Goal: Use online tool/utility: Utilize a website feature to perform a specific function

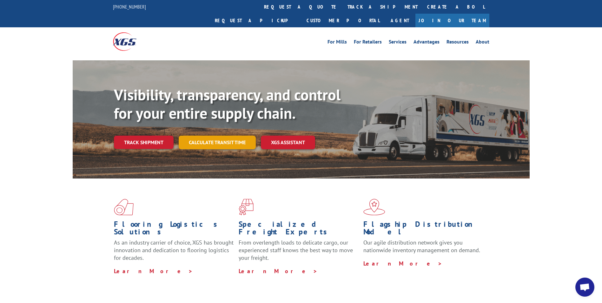
click at [233, 135] on link "Calculate transit time" at bounding box center [217, 142] width 77 height 14
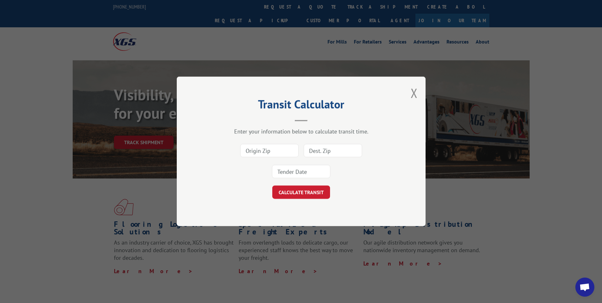
click at [262, 147] on input at bounding box center [269, 150] width 58 height 13
paste input "06468"
type input "06468"
click at [327, 152] on input at bounding box center [333, 150] width 58 height 13
type input "30755"
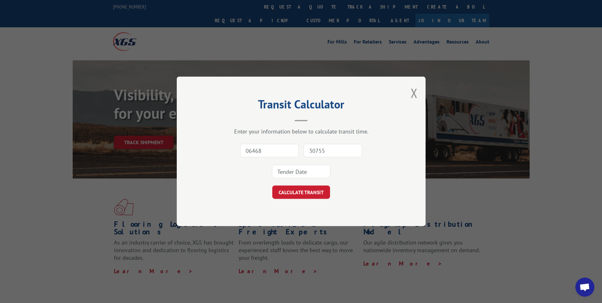
click at [311, 177] on input at bounding box center [301, 171] width 58 height 13
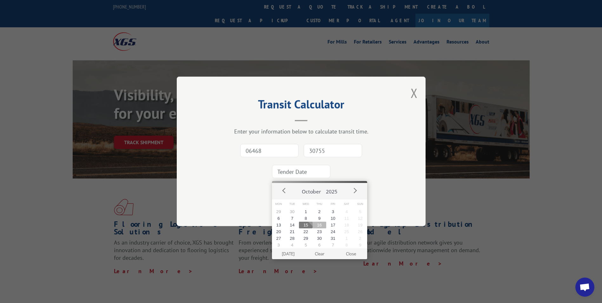
click at [321, 224] on button "16" at bounding box center [320, 224] width 14 height 7
type input "[DATE]"
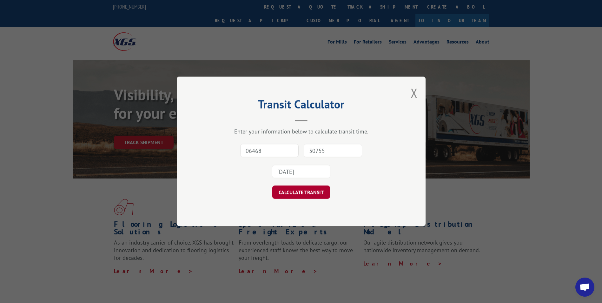
click at [317, 196] on button "CALCULATE TRANSIT" at bounding box center [301, 192] width 58 height 13
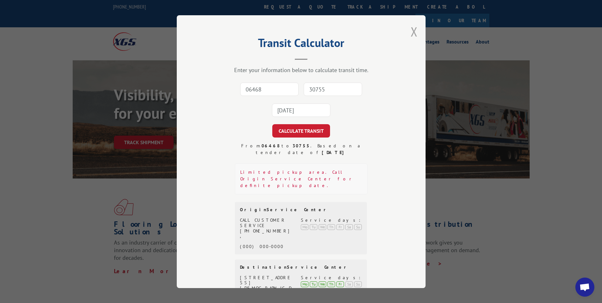
click at [411, 34] on button "Close modal" at bounding box center [414, 31] width 7 height 17
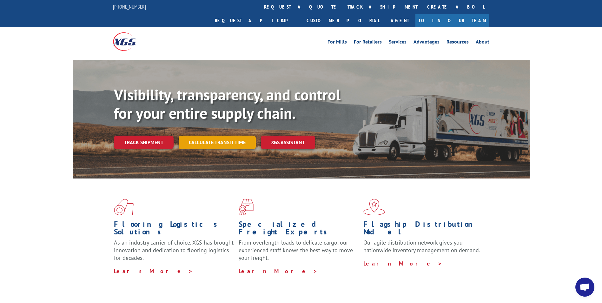
click at [220, 135] on link "Calculate transit time" at bounding box center [217, 142] width 77 height 14
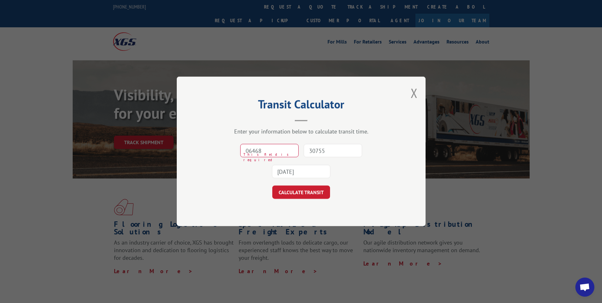
click at [320, 149] on input "30755" at bounding box center [333, 150] width 58 height 13
type input "06488"
click at [260, 150] on input "06468" at bounding box center [269, 150] width 58 height 13
type input "30701"
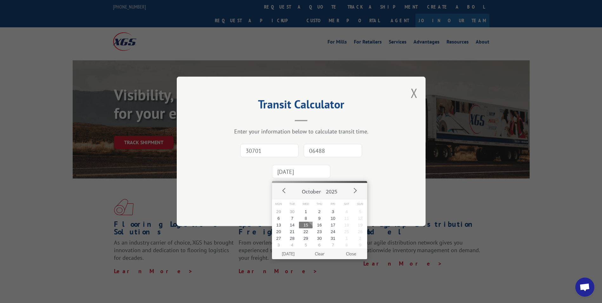
click at [289, 171] on input "[DATE]" at bounding box center [301, 171] width 58 height 13
click at [318, 224] on button "16" at bounding box center [320, 224] width 14 height 7
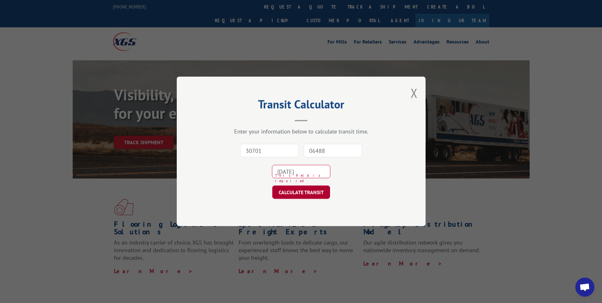
click at [310, 188] on button "CALCULATE TRANSIT" at bounding box center [301, 192] width 58 height 13
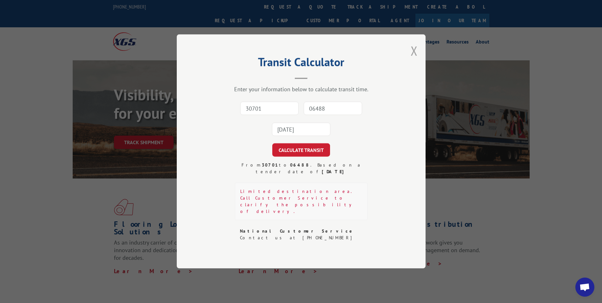
click at [414, 59] on button "Close modal" at bounding box center [414, 50] width 7 height 17
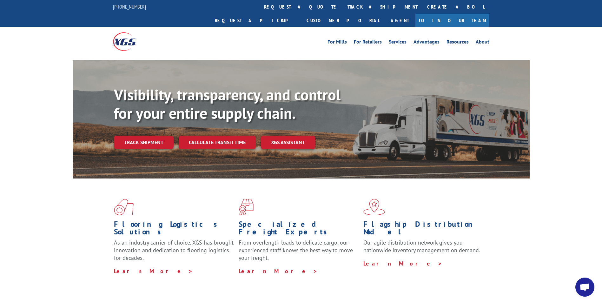
click at [23, 123] on div "Visibility, transparency, and control for your entire supply chain. Track shipm…" at bounding box center [301, 125] width 602 height 130
